Goal: Information Seeking & Learning: Check status

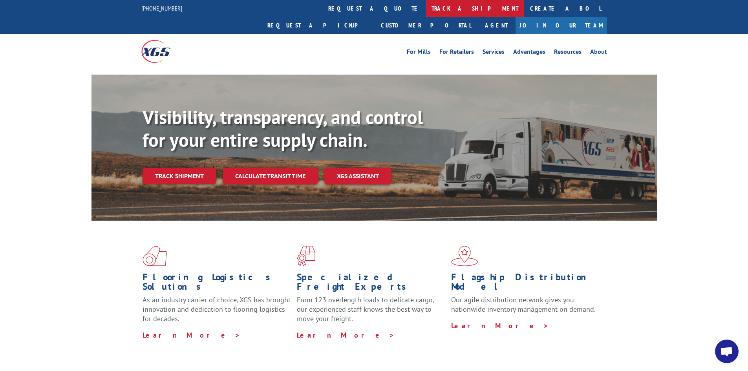
click at [426, 11] on link "track a shipment" at bounding box center [475, 8] width 99 height 17
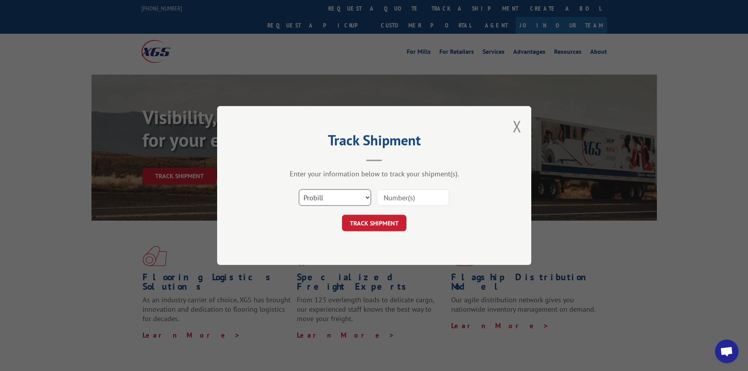
click at [364, 196] on select "Select category... Probill BOL PO" at bounding box center [335, 197] width 72 height 16
select select "bol"
click at [299, 189] on select "Select category... Probill BOL PO" at bounding box center [335, 197] width 72 height 16
click at [378, 201] on input at bounding box center [413, 197] width 72 height 16
paste input "5194019"
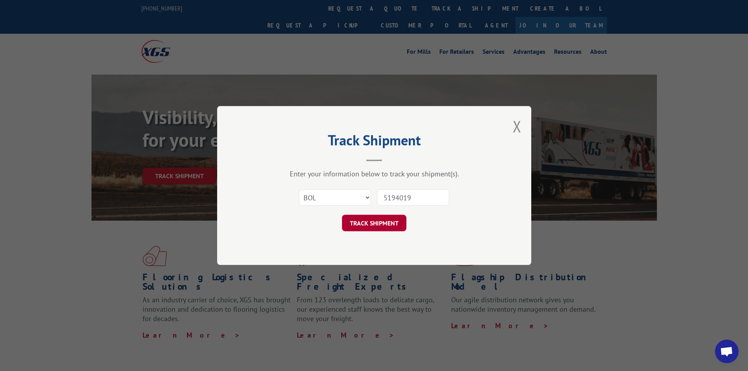
type input "5194019"
click at [369, 220] on button "TRACK SHIPMENT" at bounding box center [374, 223] width 64 height 16
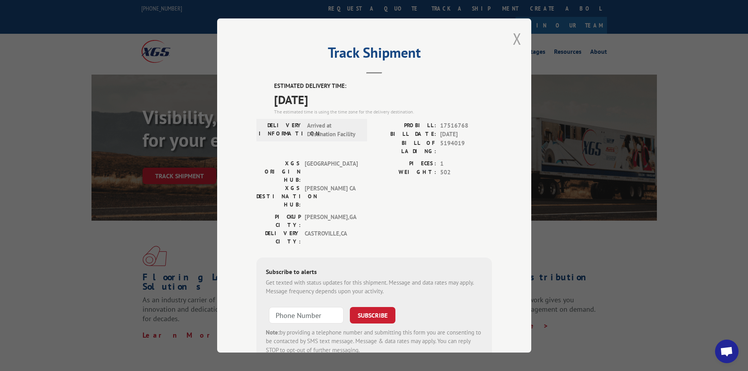
click at [513, 36] on button "Close modal" at bounding box center [517, 38] width 9 height 21
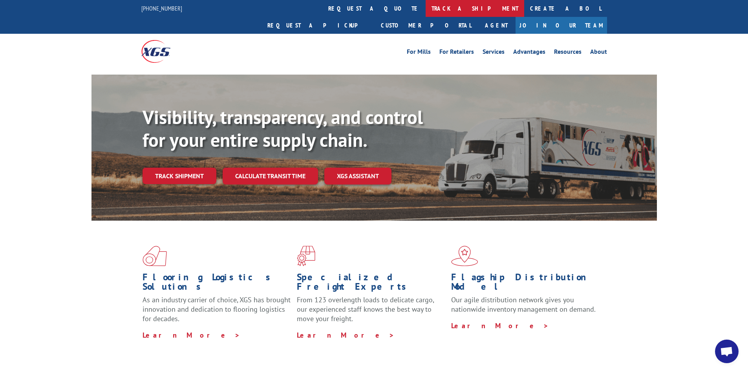
click at [426, 5] on link "track a shipment" at bounding box center [475, 8] width 99 height 17
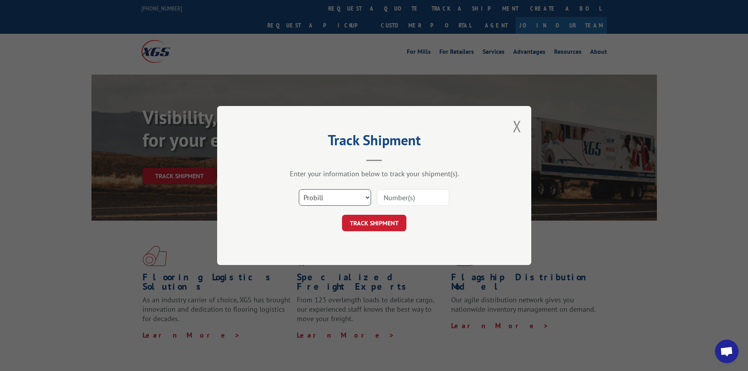
click at [365, 202] on select "Select category... Probill BOL PO" at bounding box center [335, 197] width 72 height 16
select select "bol"
click at [299, 189] on select "Select category... Probill BOL PO" at bounding box center [335, 197] width 72 height 16
click at [404, 196] on input at bounding box center [413, 197] width 72 height 16
paste input "5194019"
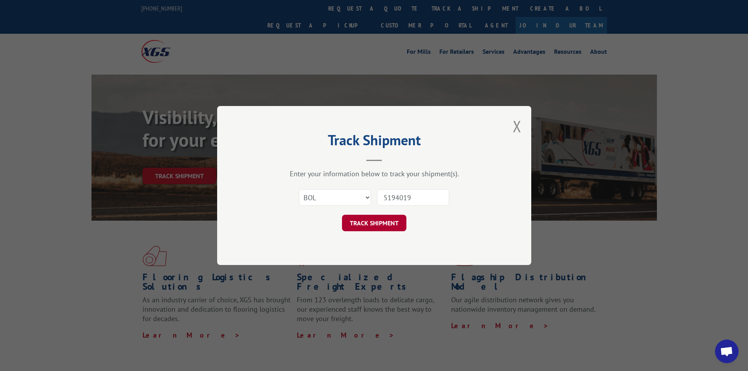
type input "5194019"
click at [369, 222] on button "TRACK SHIPMENT" at bounding box center [374, 223] width 64 height 16
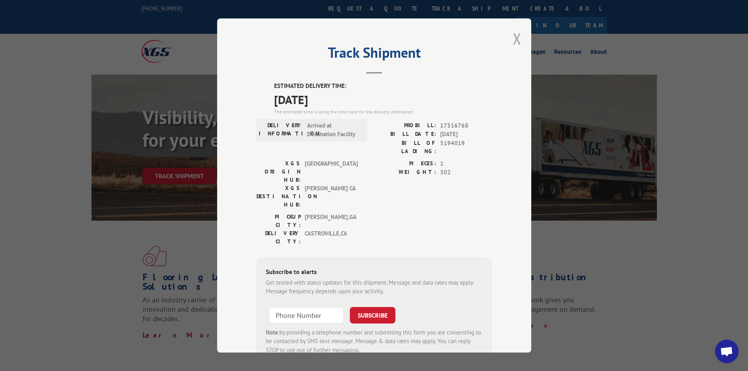
click at [513, 39] on button "Close modal" at bounding box center [517, 38] width 9 height 21
